Goal: Task Accomplishment & Management: Manage account settings

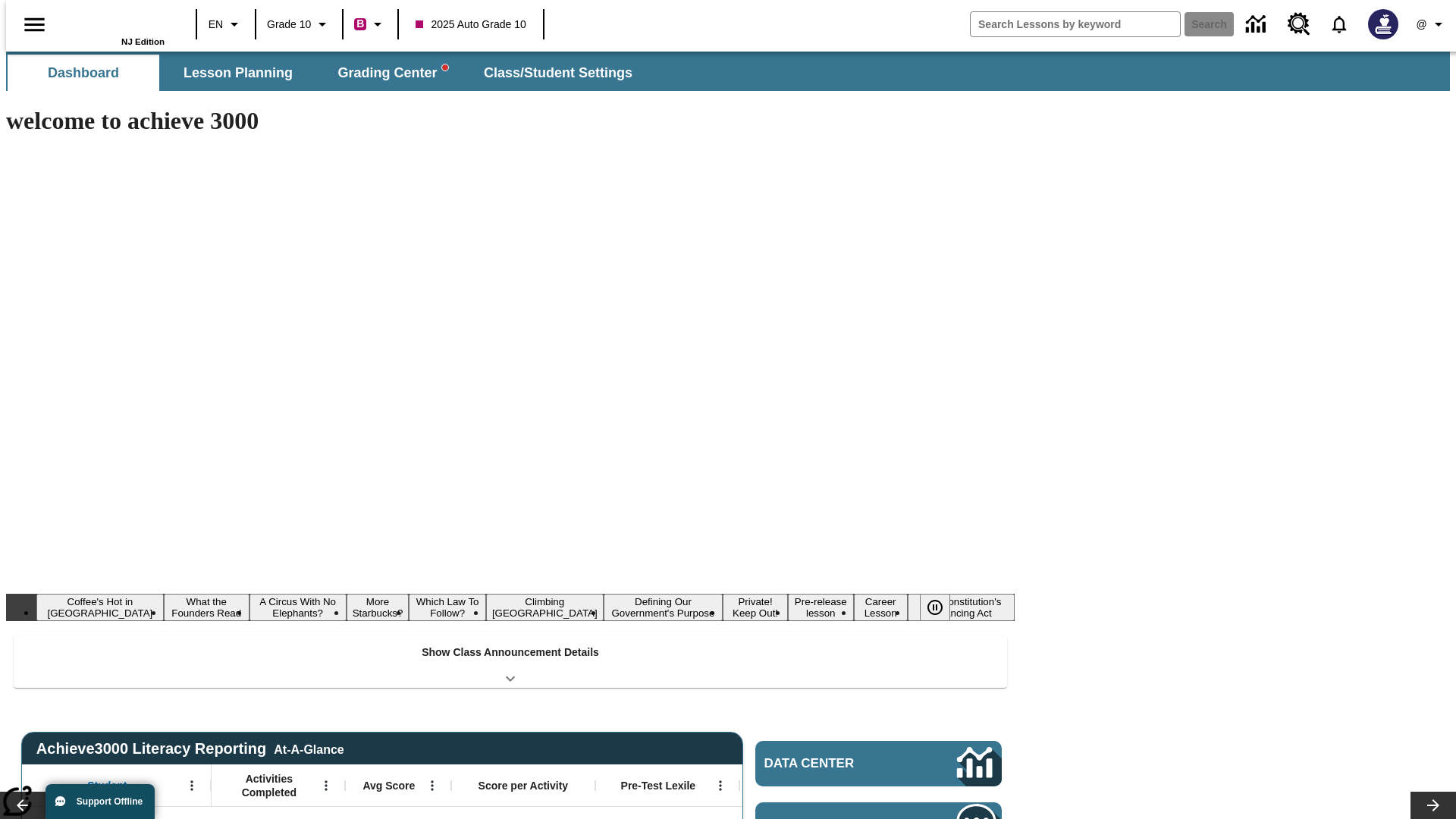
type input "-1"
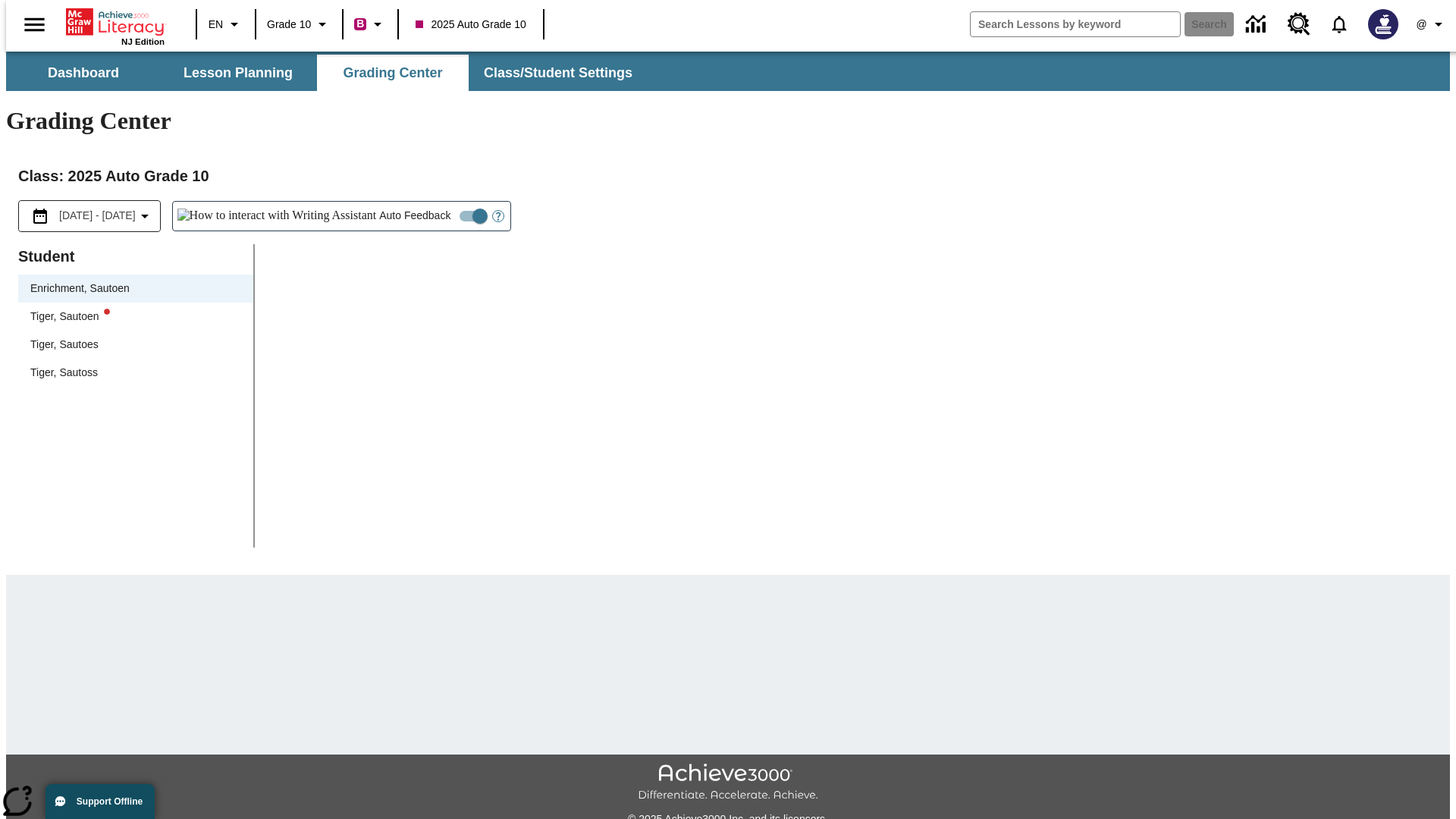
click at [130, 309] on div "Tiger, Sautoen" at bounding box center [136, 317] width 211 height 16
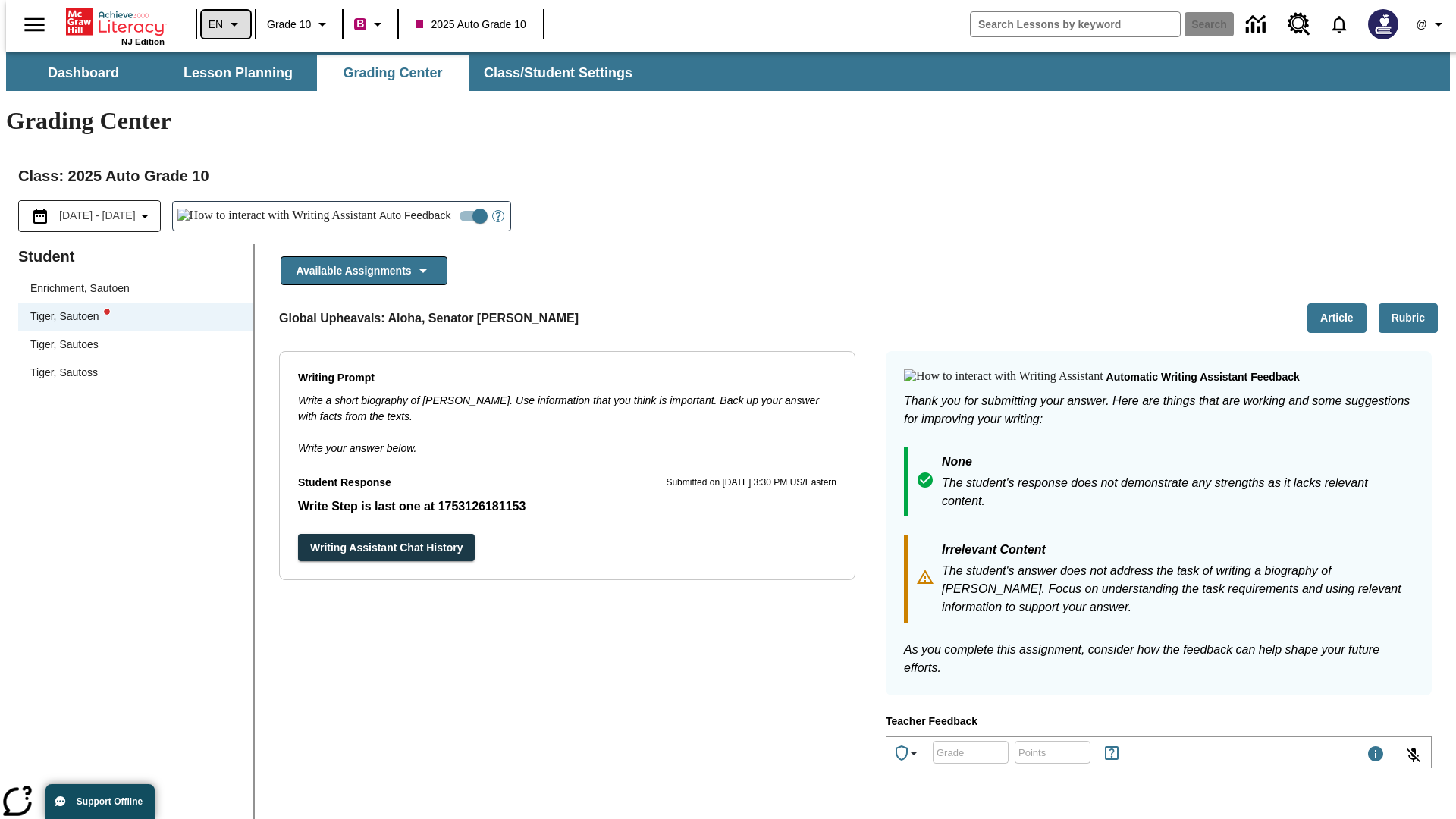
click at [225, 25] on icon "Language: EN, Select a language" at bounding box center [235, 25] width 18 height 18
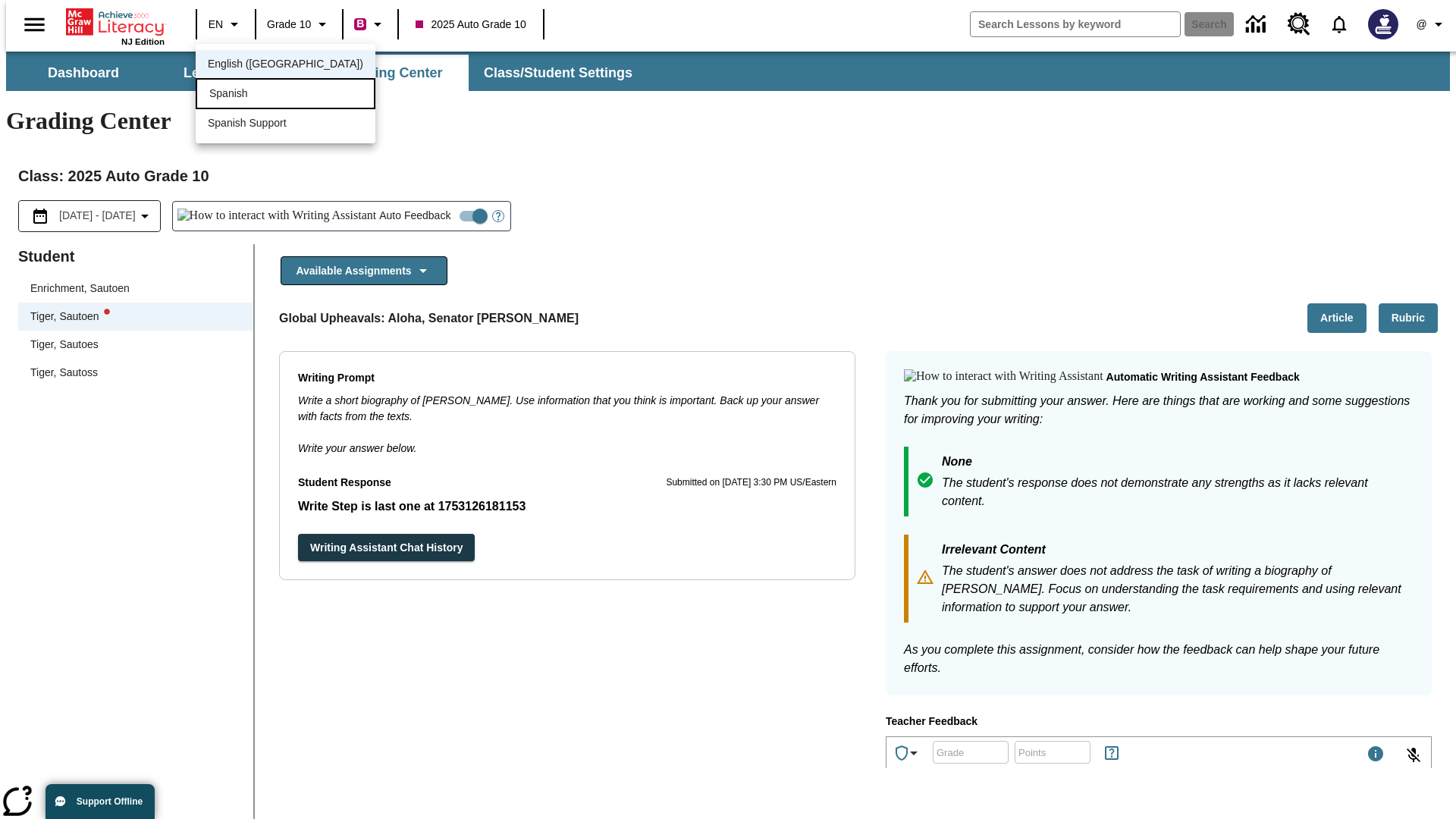
click at [252, 95] on div "Spanish" at bounding box center [285, 94] width 179 height 31
